Goal: Find specific page/section: Find specific page/section

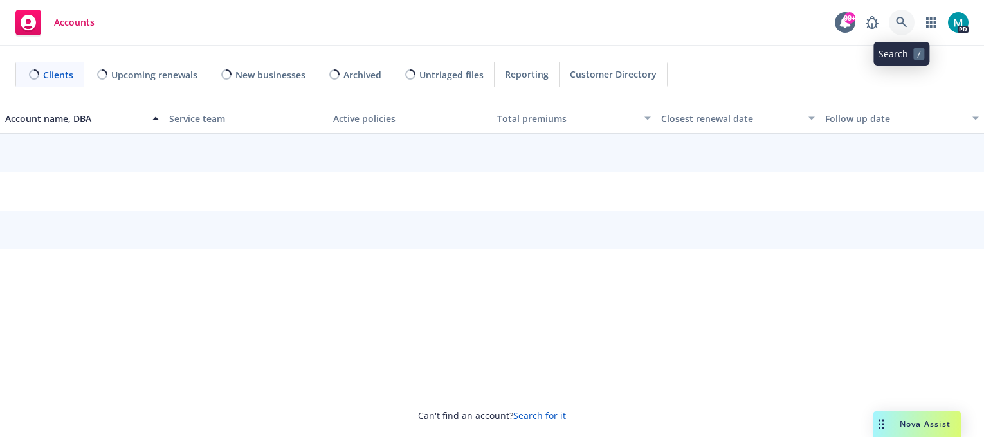
click at [910, 24] on link at bounding box center [902, 23] width 26 height 26
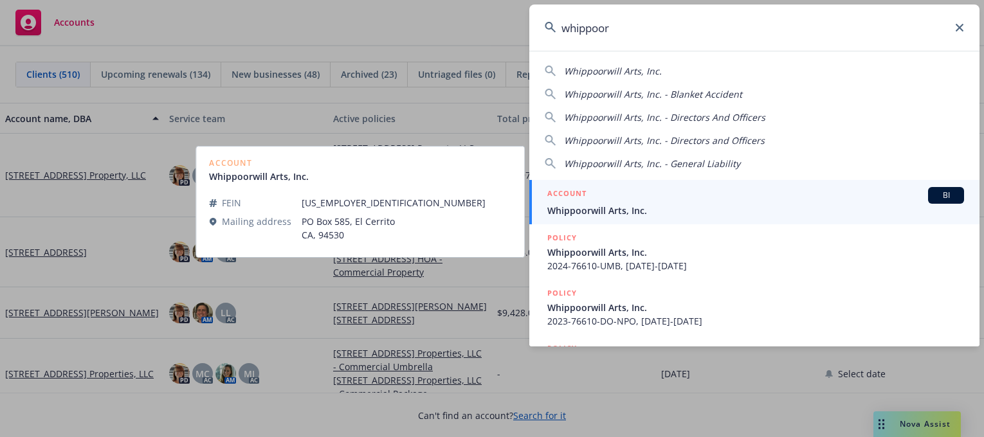
type input "whippoor"
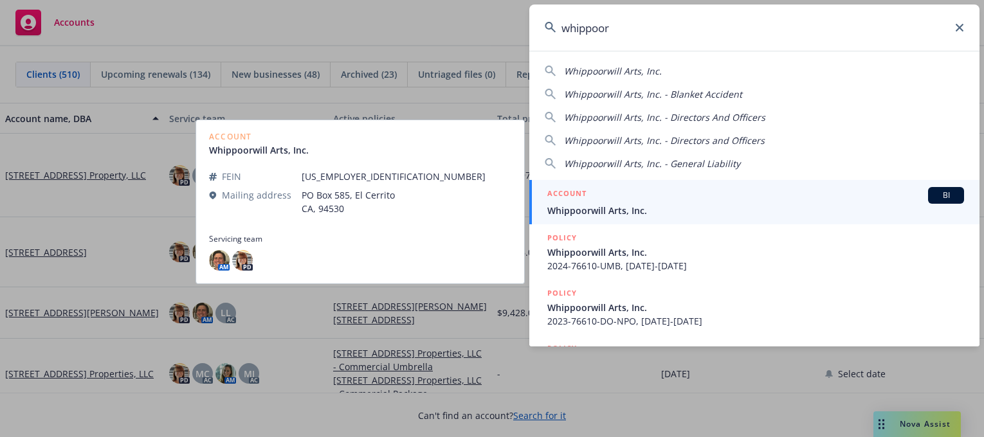
click at [600, 204] on span "Whippoorwill Arts, Inc." at bounding box center [755, 211] width 417 height 14
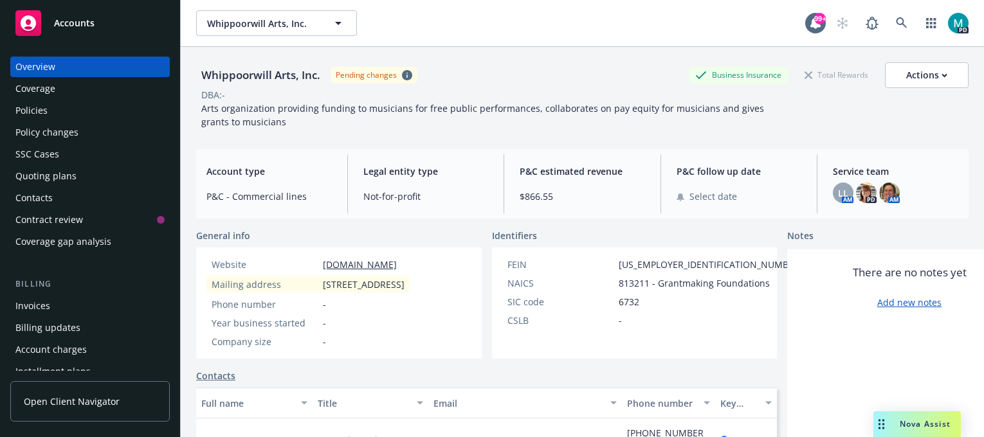
click at [33, 107] on div "Policies" at bounding box center [31, 110] width 32 height 21
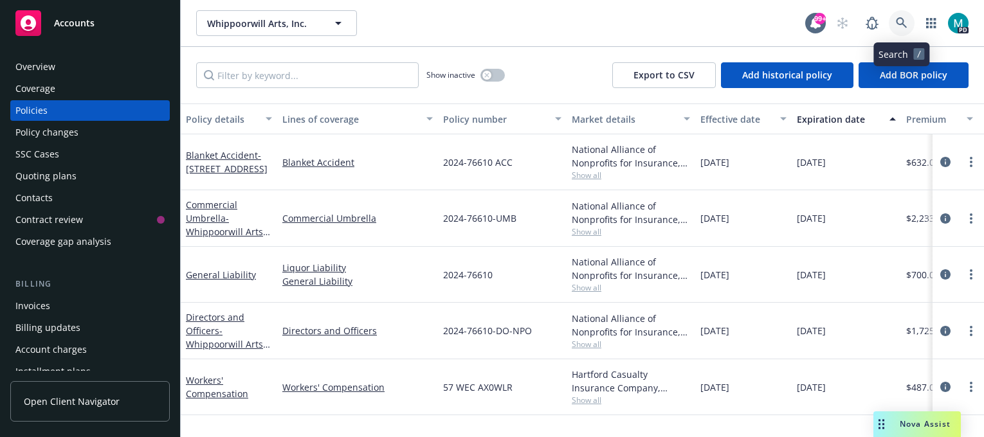
click at [903, 18] on icon at bounding box center [901, 22] width 11 height 11
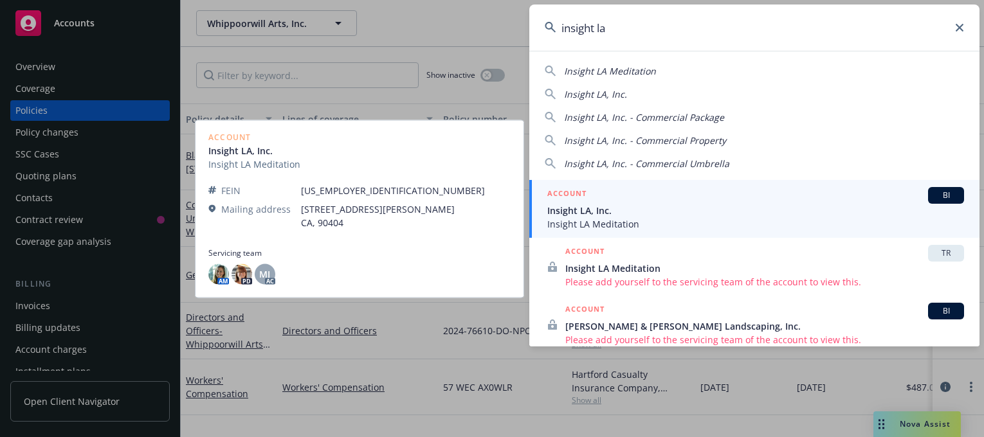
type input "insight la"
click at [607, 219] on span "Insight LA Meditation" at bounding box center [755, 224] width 417 height 14
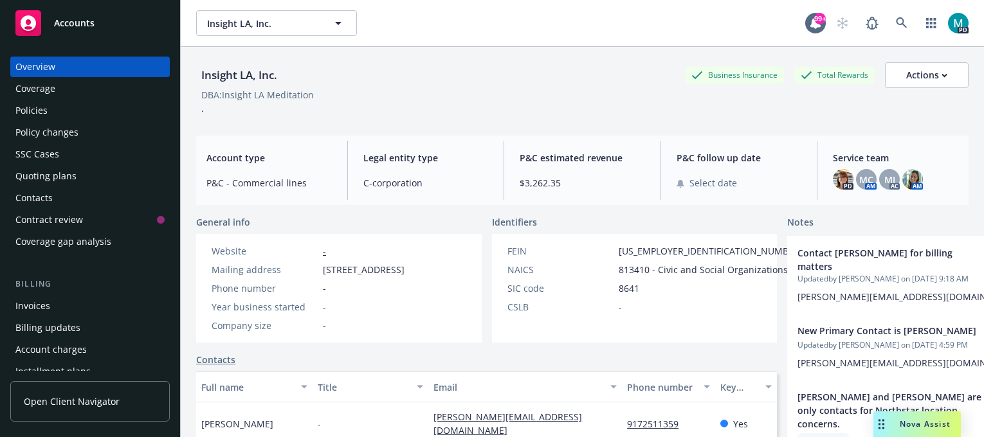
click at [68, 107] on div "Policies" at bounding box center [89, 110] width 149 height 21
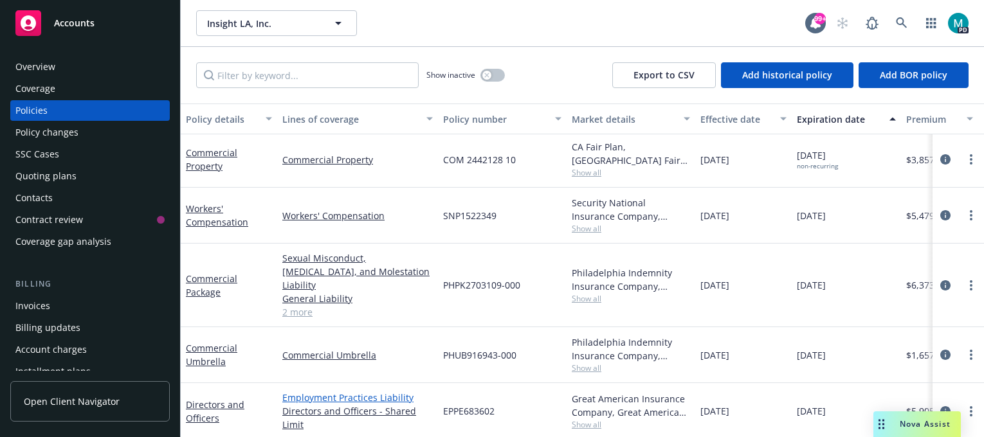
scroll to position [3, 0]
click at [898, 21] on icon at bounding box center [902, 23] width 12 height 12
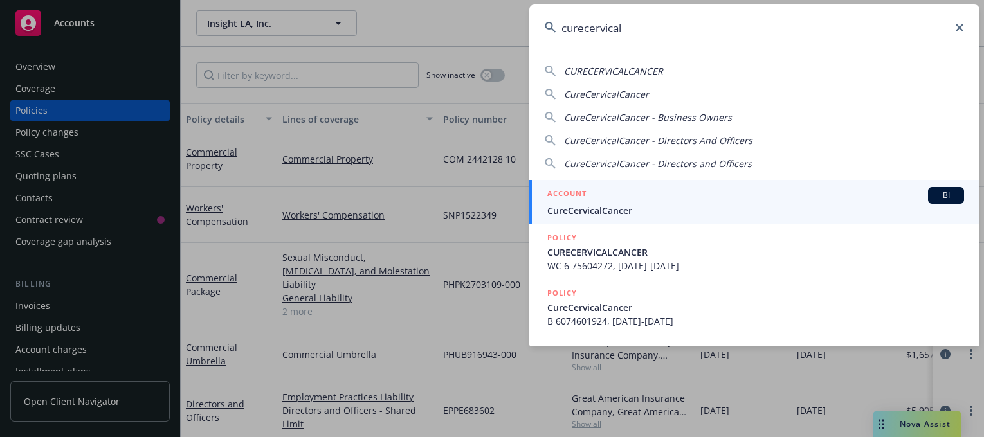
type input "curecervical"
click at [611, 212] on span "CureCervicalCancer" at bounding box center [755, 211] width 417 height 14
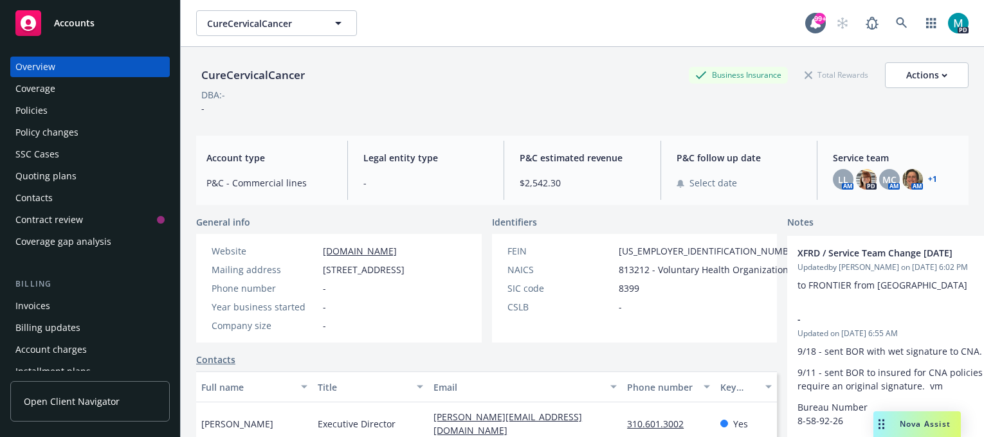
click at [31, 113] on div "Policies" at bounding box center [31, 110] width 32 height 21
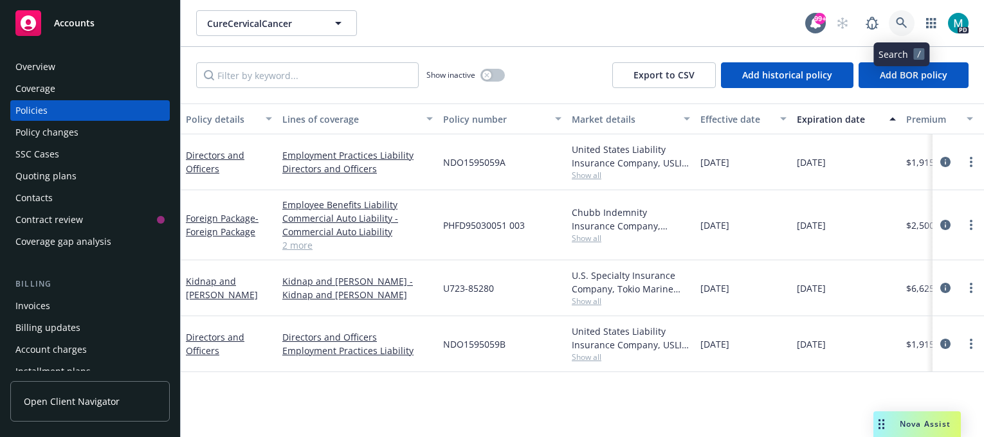
click at [900, 24] on icon at bounding box center [901, 22] width 11 height 11
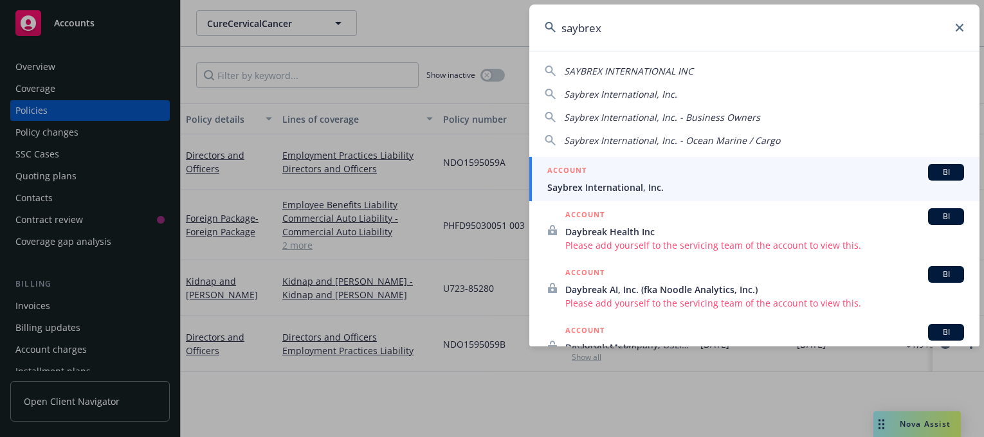
type input "saybrex"
click at [574, 188] on span "Saybrex International, Inc." at bounding box center [755, 188] width 417 height 14
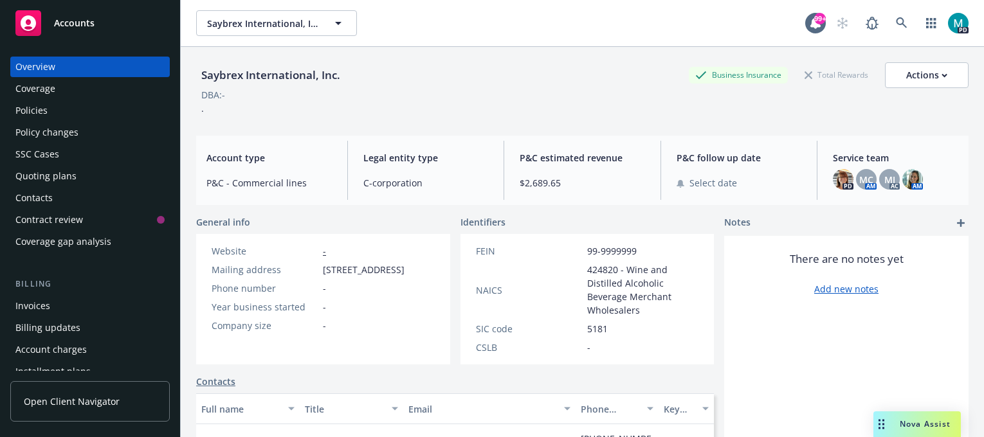
click at [51, 309] on div "Invoices" at bounding box center [89, 306] width 149 height 21
